Goal: Transaction & Acquisition: Purchase product/service

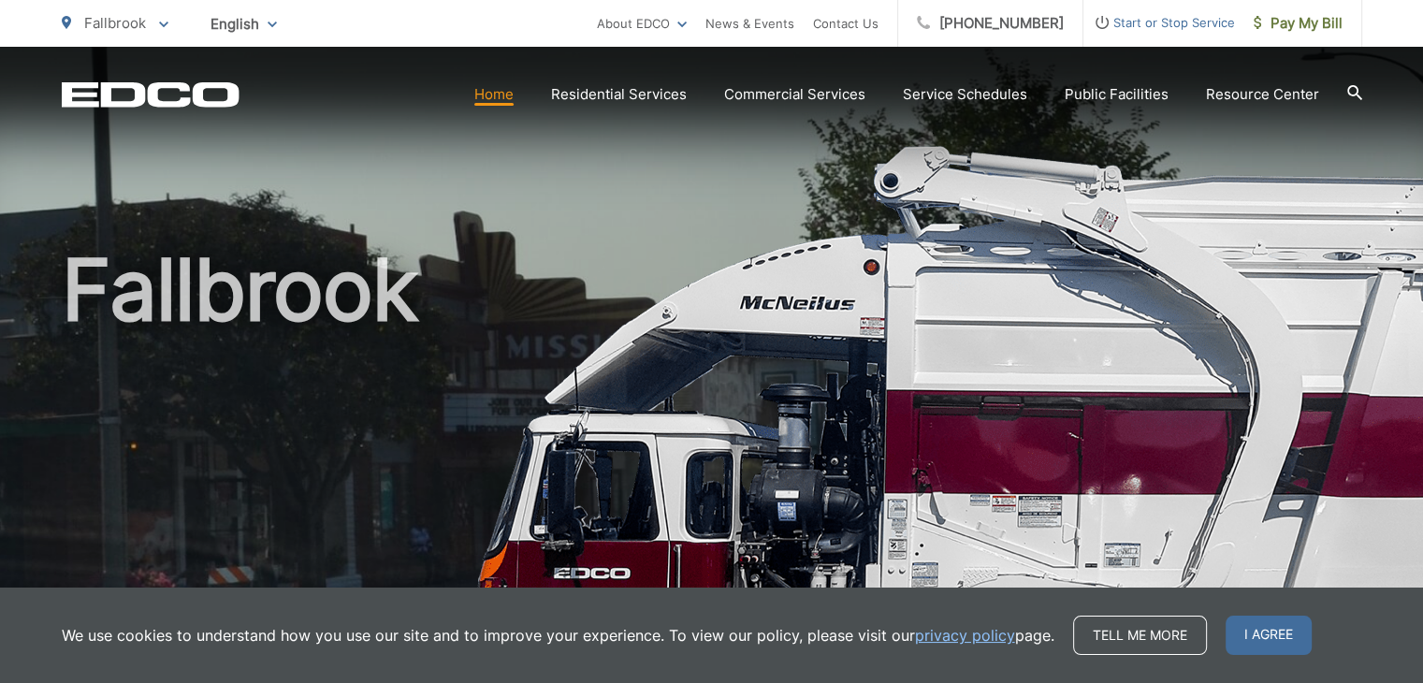
drag, startPoint x: 1307, startPoint y: 646, endPoint x: 1255, endPoint y: 632, distance: 54.2
click at [1273, 636] on span "I agree" at bounding box center [1269, 635] width 86 height 39
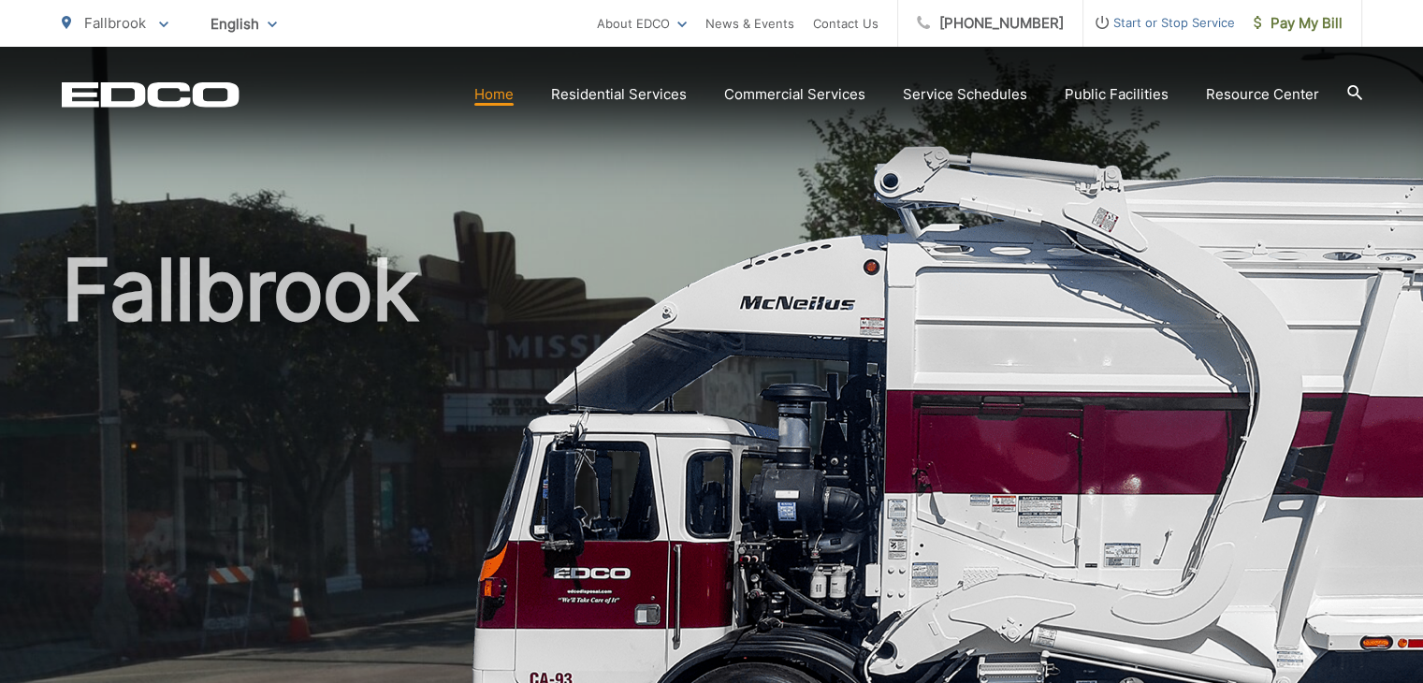
click at [941, 195] on div "Fallbrook" at bounding box center [712, 433] width 1301 height 772
click at [1278, 28] on span "Pay My Bill" at bounding box center [1298, 23] width 89 height 22
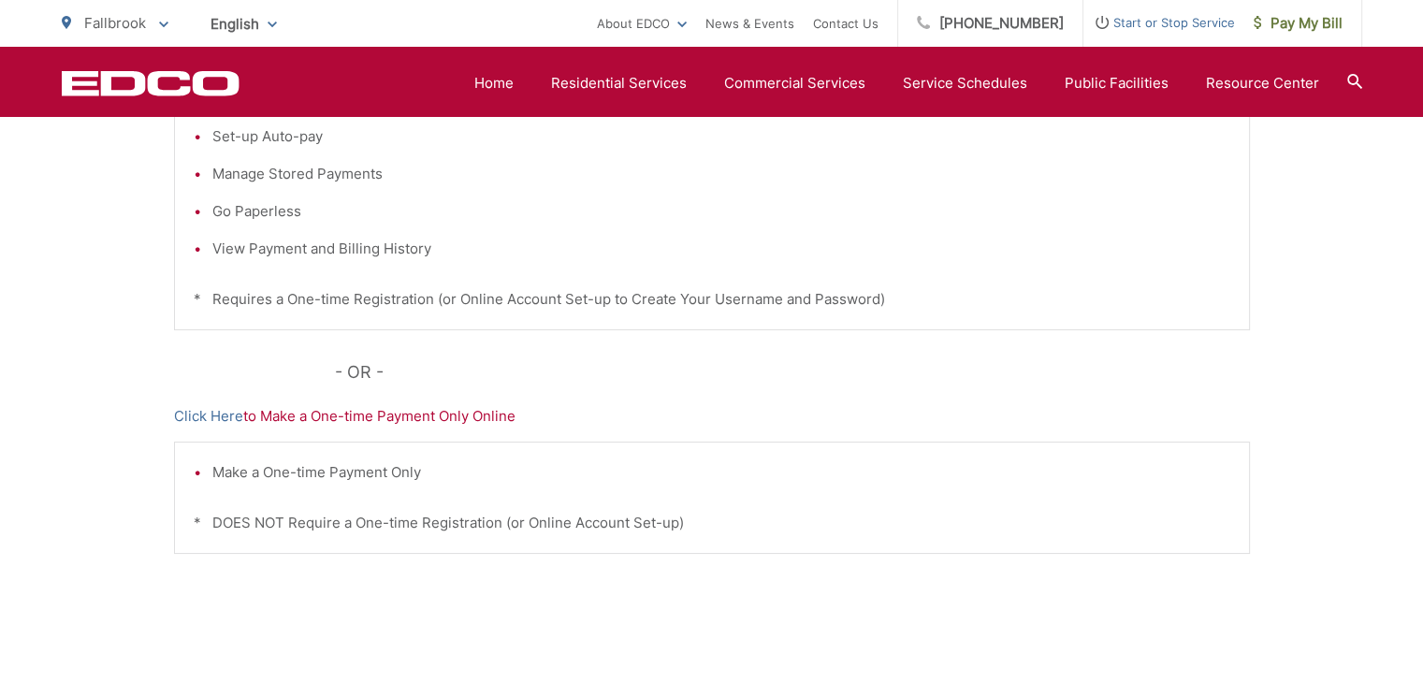
scroll to position [468, 0]
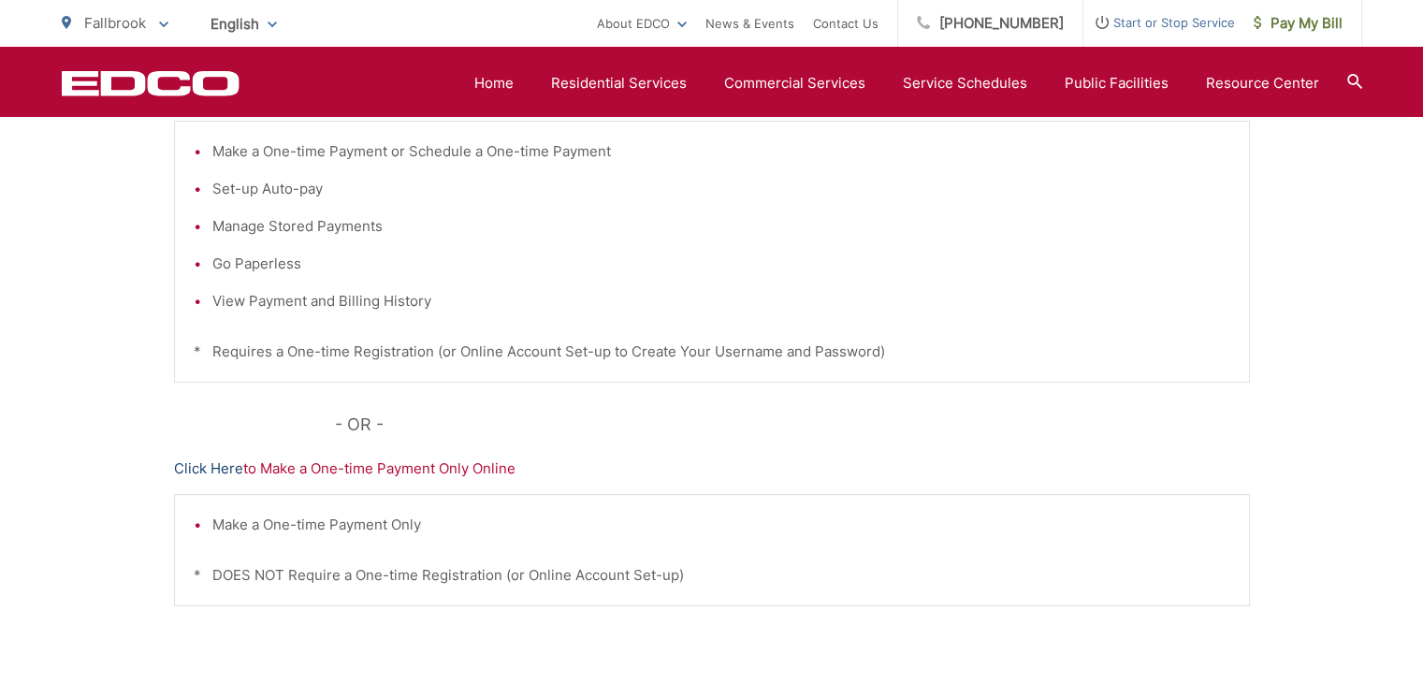
click at [192, 466] on link "Click Here" at bounding box center [208, 469] width 69 height 22
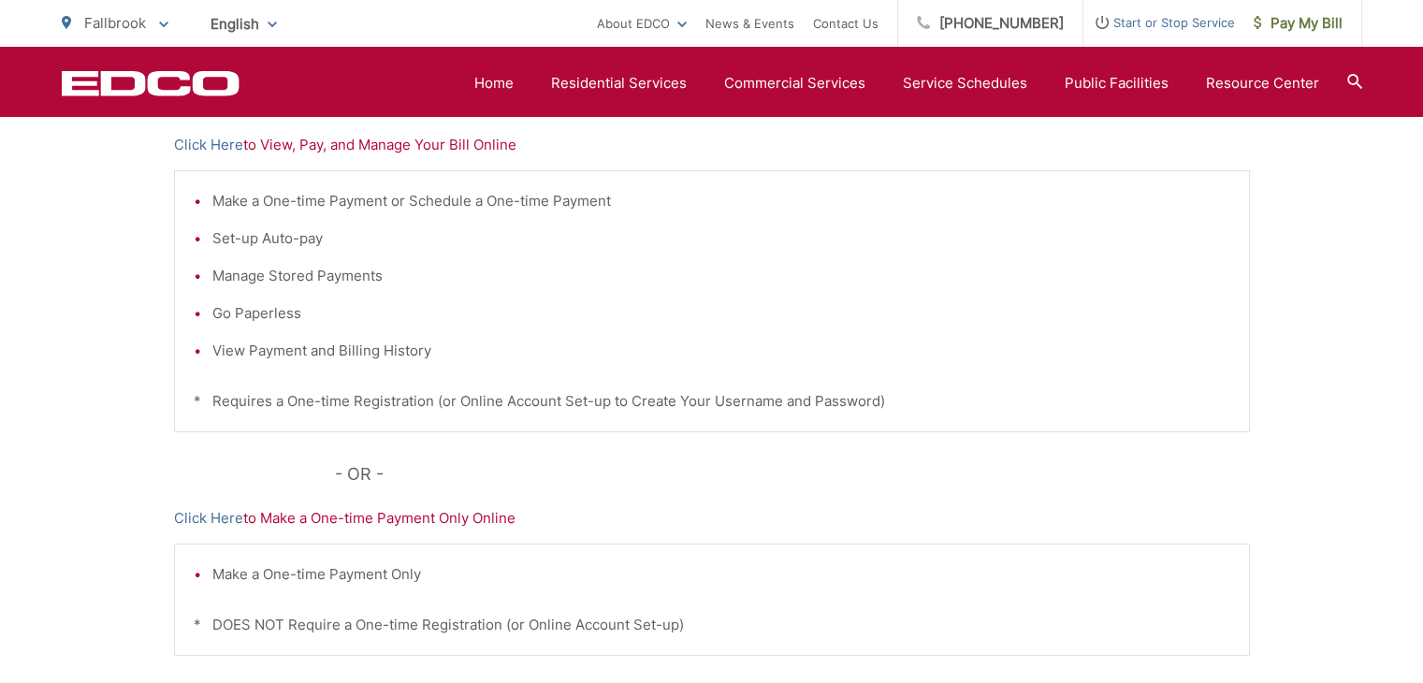
scroll to position [281, 0]
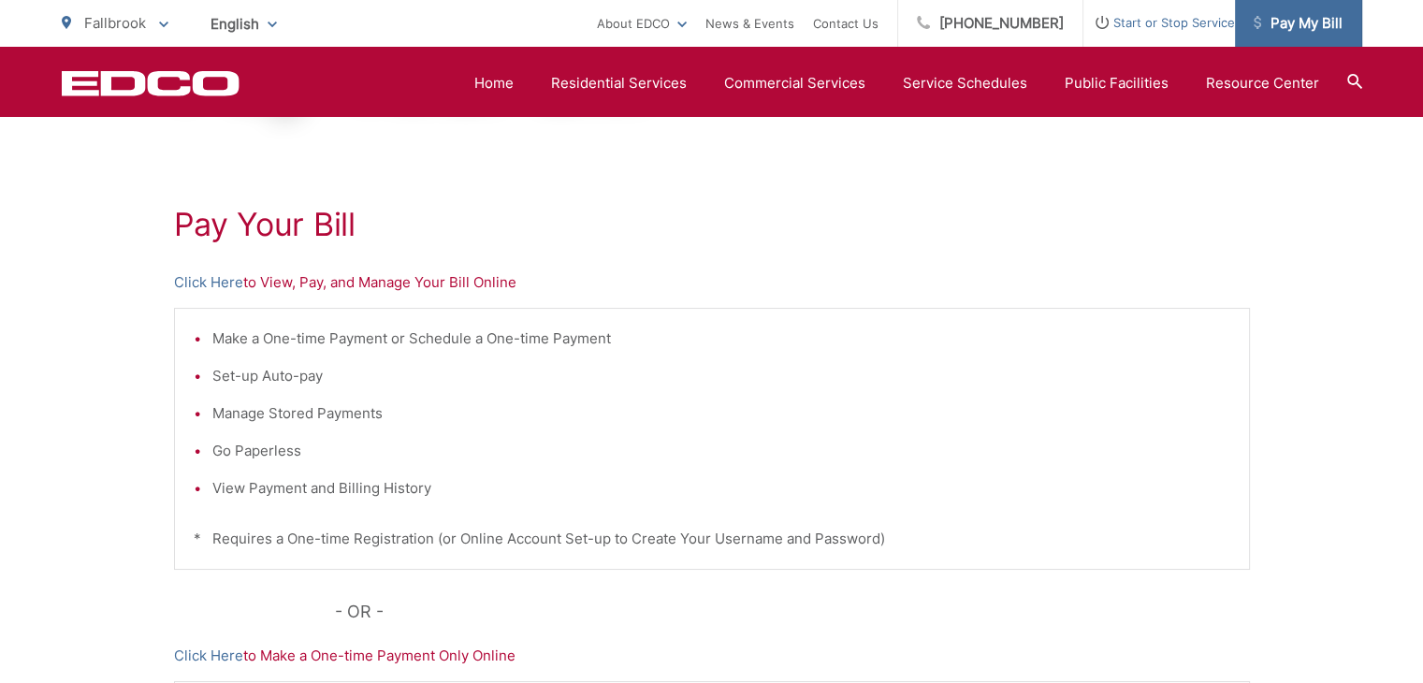
click at [1291, 31] on span "Pay My Bill" at bounding box center [1298, 23] width 89 height 22
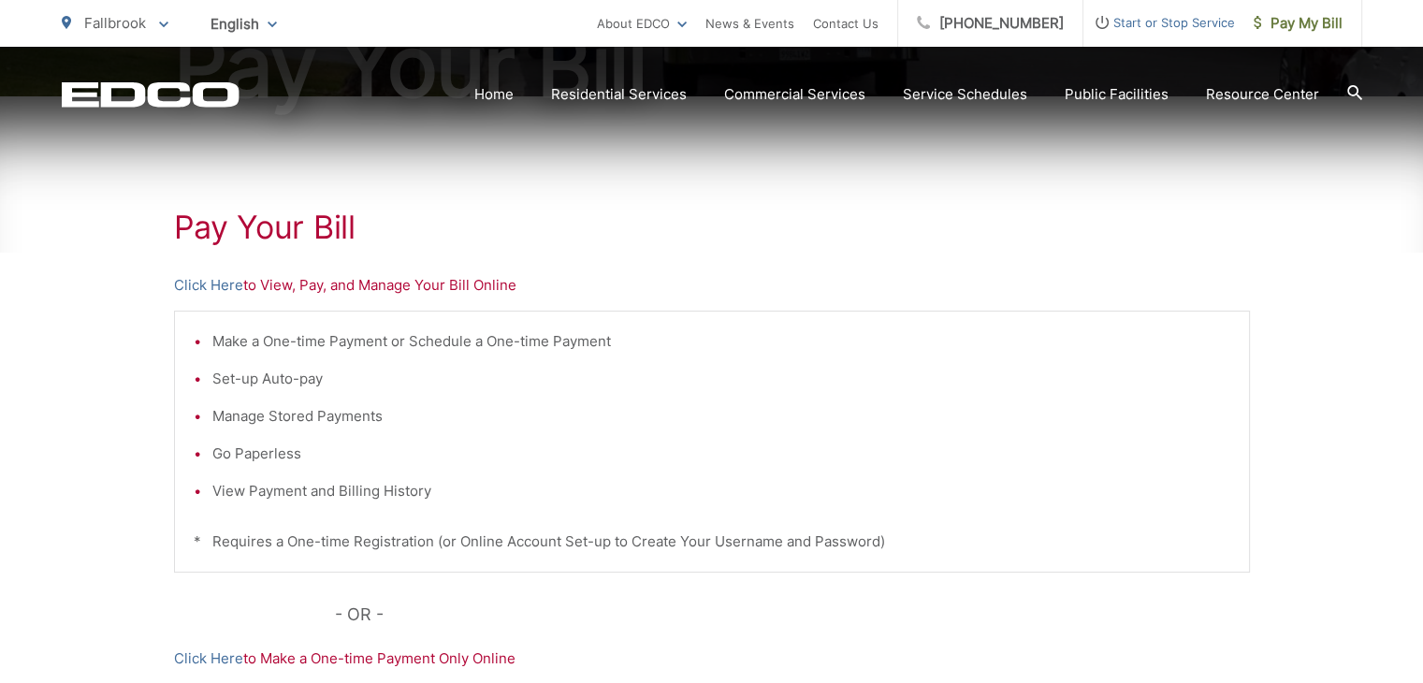
scroll to position [281, 0]
click at [211, 278] on link "Click Here" at bounding box center [208, 282] width 69 height 22
click at [1391, 16] on div "Fallbrook To change your zip code, enter it below and press change. Change Take…" at bounding box center [711, 23] width 1423 height 47
click at [1372, 23] on div "Fallbrook To change your zip code, enter it below and press change. Change Take…" at bounding box center [711, 23] width 1423 height 47
